Goal: Task Accomplishment & Management: Use online tool/utility

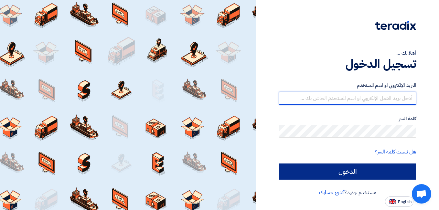
type input "[EMAIL_ADDRESS][DOMAIN_NAME]"
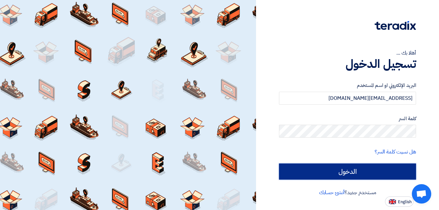
click at [349, 167] on input "الدخول" at bounding box center [347, 172] width 137 height 16
click at [354, 169] on input "الدخول" at bounding box center [347, 172] width 137 height 16
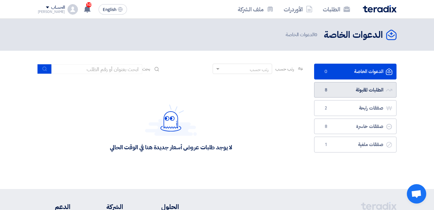
click at [359, 87] on link "الطلبات المقبولة الطلبات المقبولة 8" at bounding box center [355, 90] width 82 height 16
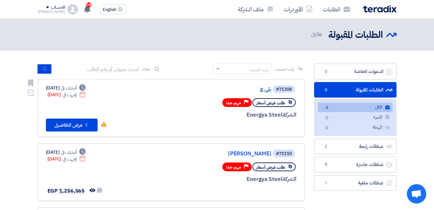
click at [265, 89] on link "بلي 2" at bounding box center [206, 90] width 129 height 6
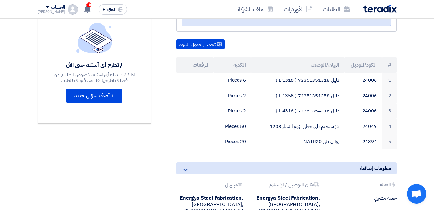
scroll to position [97, 0]
